Goal: Find specific page/section: Find specific page/section

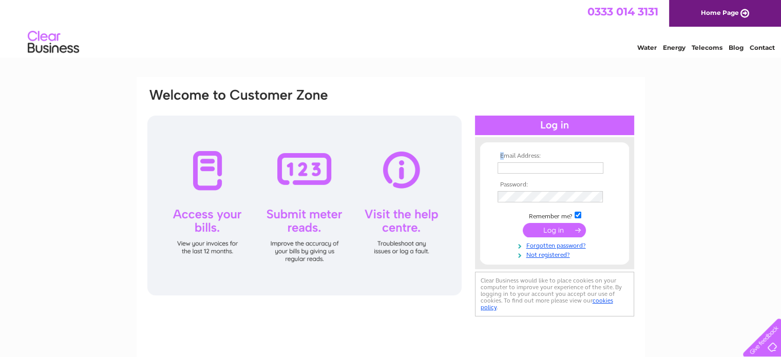
drag, startPoint x: 501, startPoint y: 155, endPoint x: 507, endPoint y: 182, distance: 28.3
click at [503, 156] on th "Email Address:" at bounding box center [554, 155] width 119 height 7
click at [507, 182] on th "Password:" at bounding box center [554, 184] width 119 height 7
click at [511, 170] on input "text" at bounding box center [551, 167] width 106 height 11
type input "7towerspizza@proton.me"
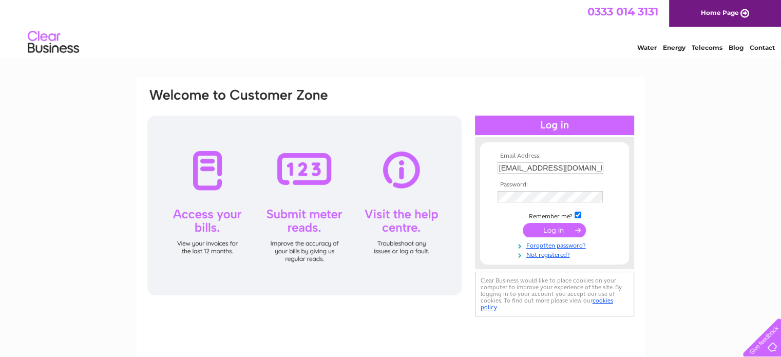
click at [550, 230] on input "submit" at bounding box center [554, 230] width 63 height 14
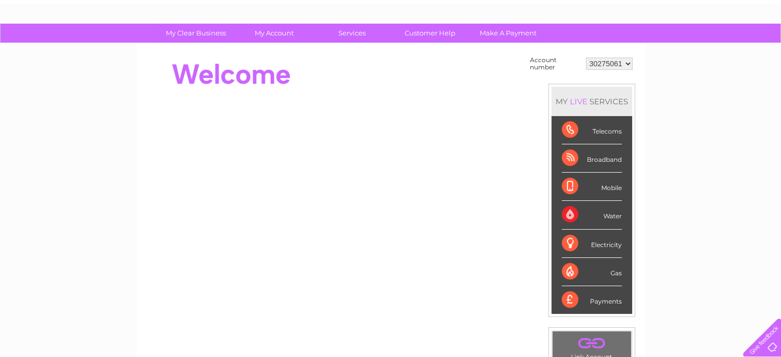
scroll to position [51, 0]
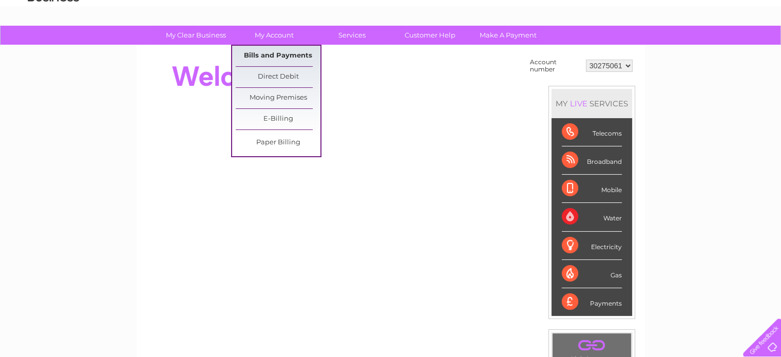
click at [288, 56] on link "Bills and Payments" at bounding box center [278, 56] width 85 height 21
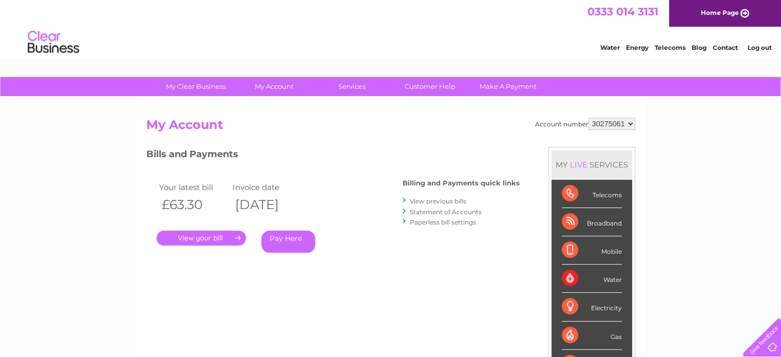
click at [213, 243] on link "." at bounding box center [201, 238] width 89 height 15
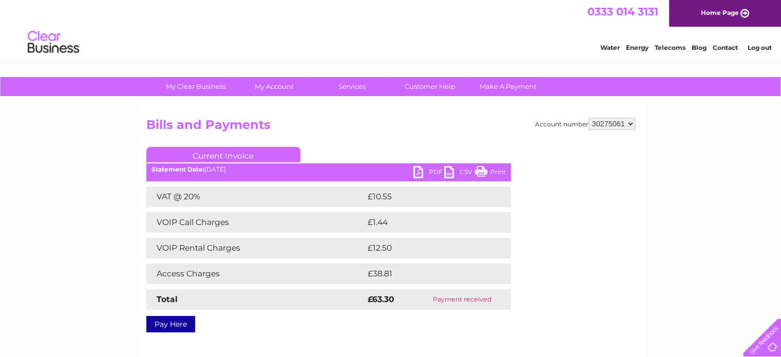
click at [422, 169] on link "PDF" at bounding box center [428, 173] width 31 height 15
